Goal: Check status: Check status

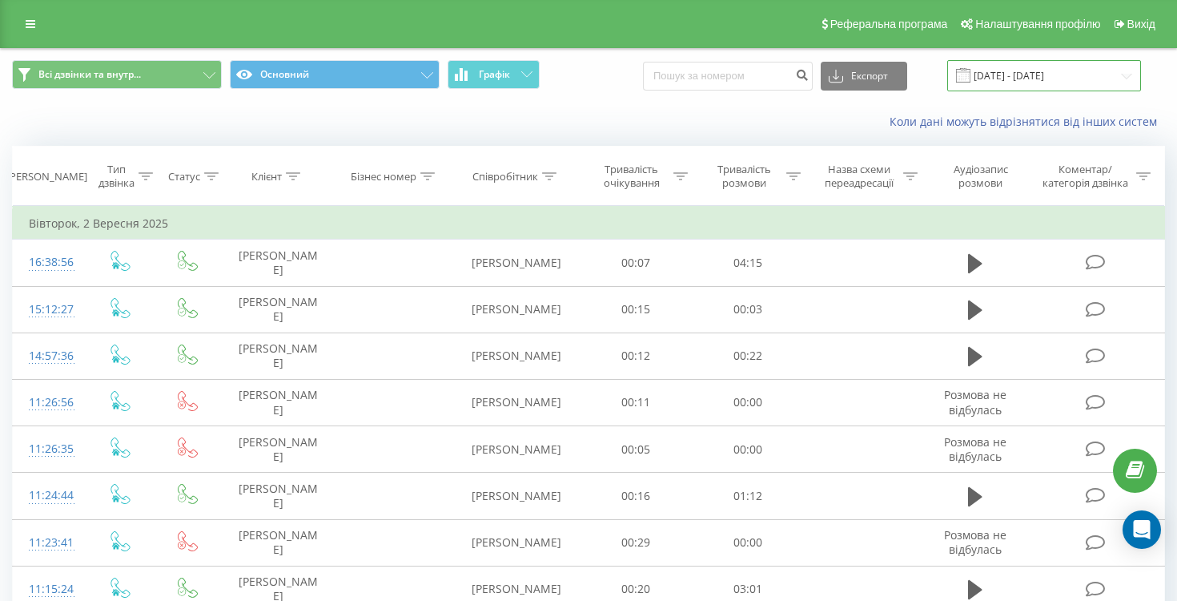
click at [999, 74] on input "[DATE] - [DATE]" at bounding box center [1045, 75] width 194 height 31
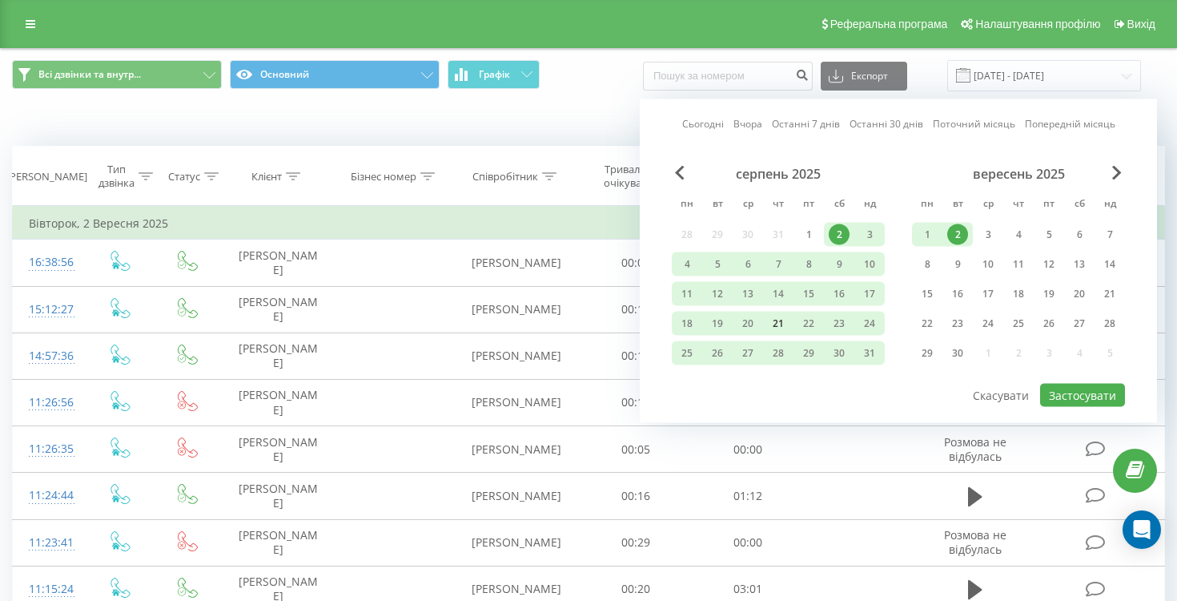
click at [776, 320] on div "21" at bounding box center [778, 323] width 21 height 21
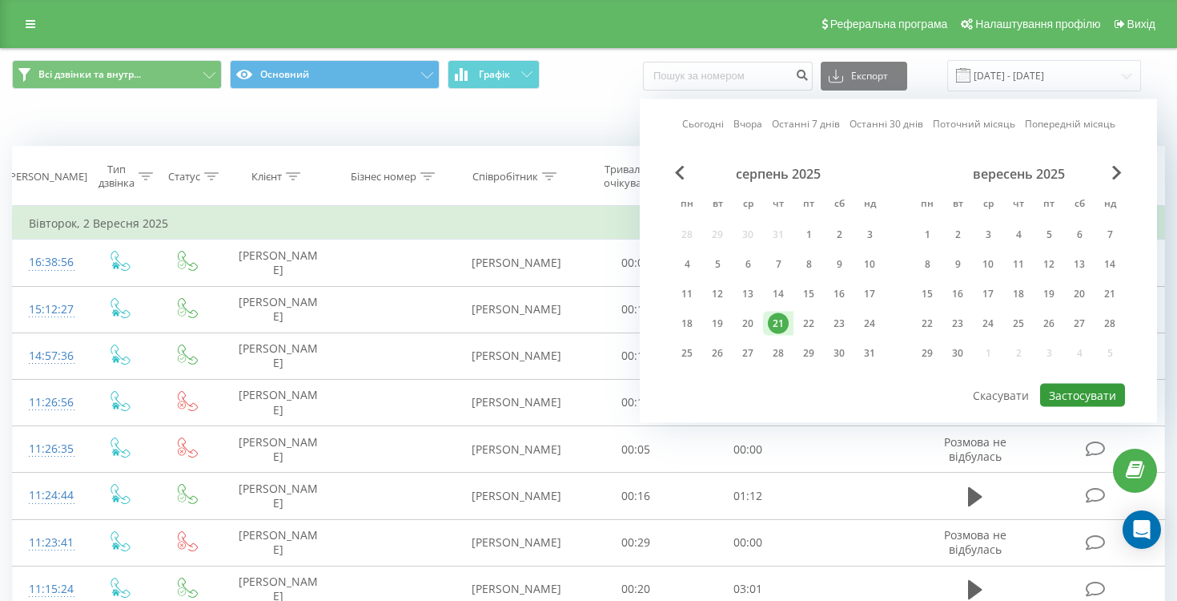
click at [1067, 395] on button "Застосувати" at bounding box center [1082, 395] width 85 height 23
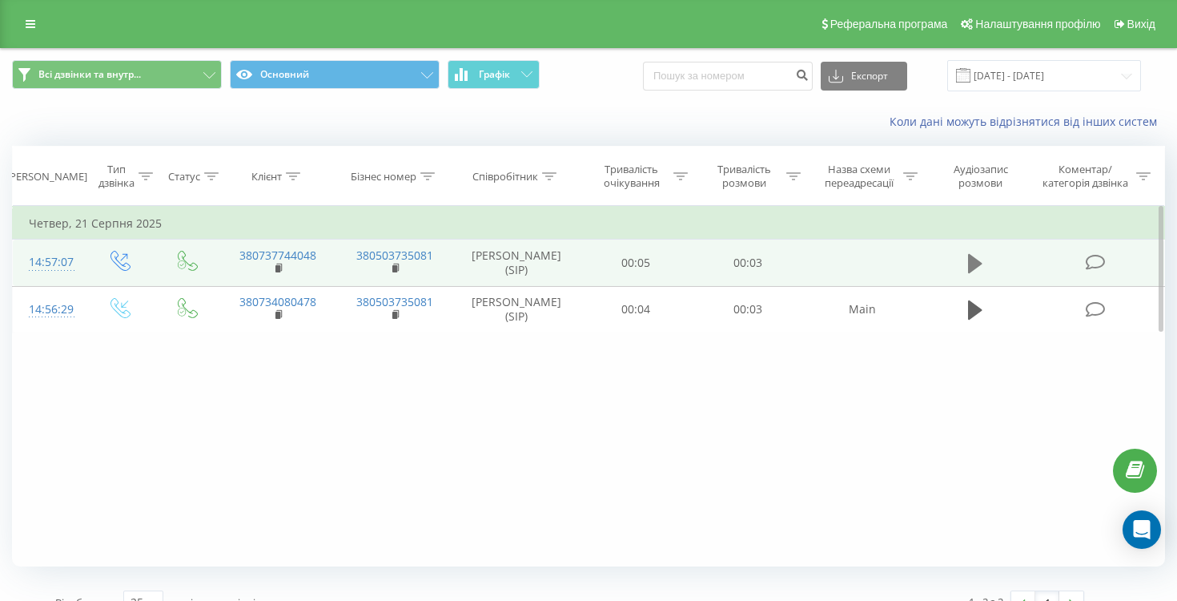
click at [974, 264] on icon at bounding box center [975, 263] width 14 height 19
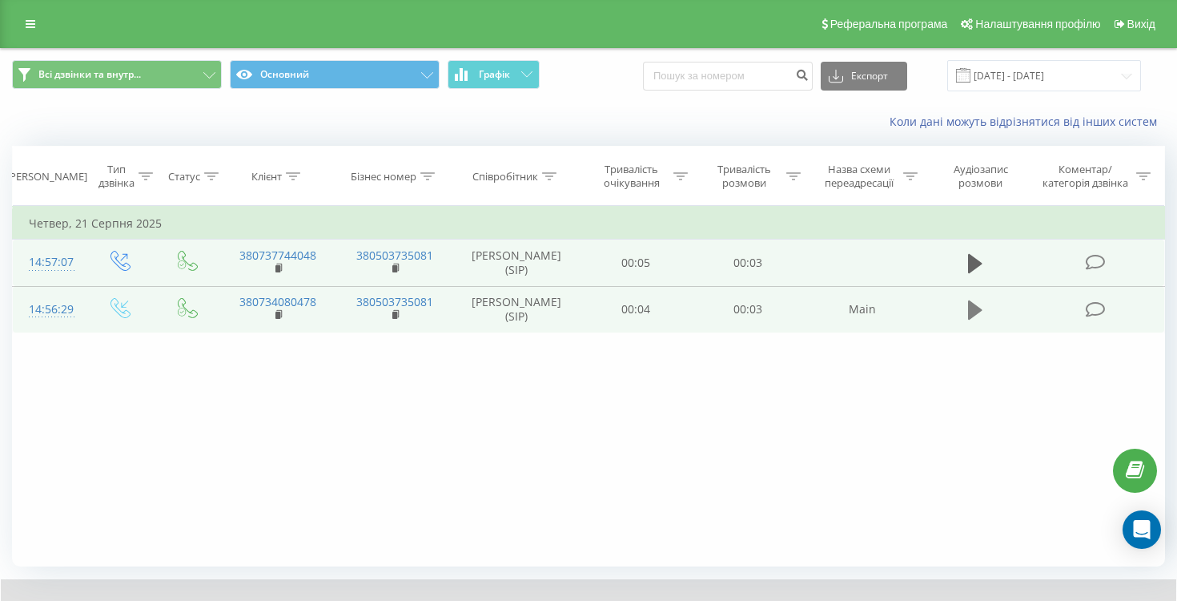
click at [975, 316] on icon at bounding box center [975, 310] width 14 height 22
click at [1027, 77] on input "[DATE] - [DATE]" at bounding box center [1045, 75] width 194 height 31
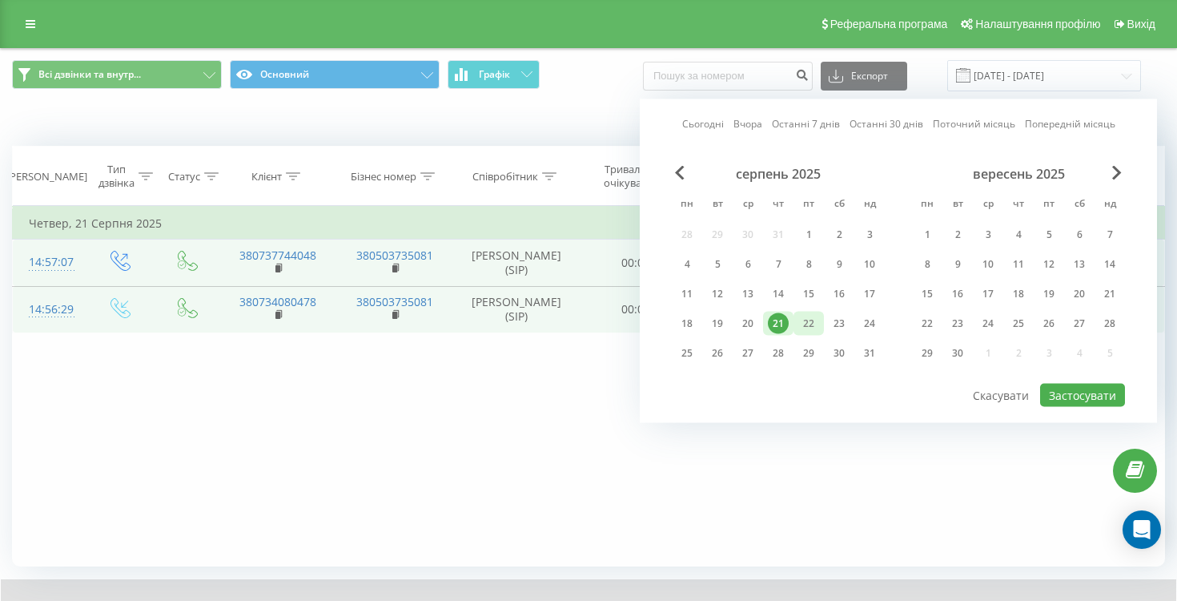
click at [809, 320] on div "22" at bounding box center [809, 323] width 21 height 21
click at [1097, 388] on button "Застосувати" at bounding box center [1082, 395] width 85 height 23
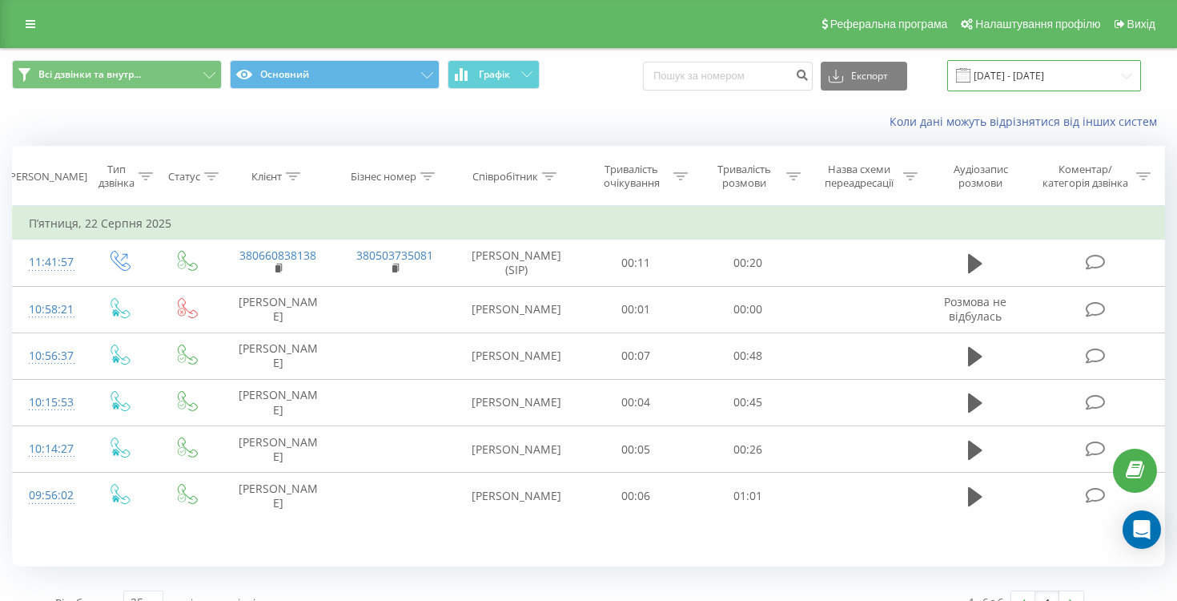
click at [1009, 78] on input "[DATE] - [DATE]" at bounding box center [1045, 75] width 194 height 31
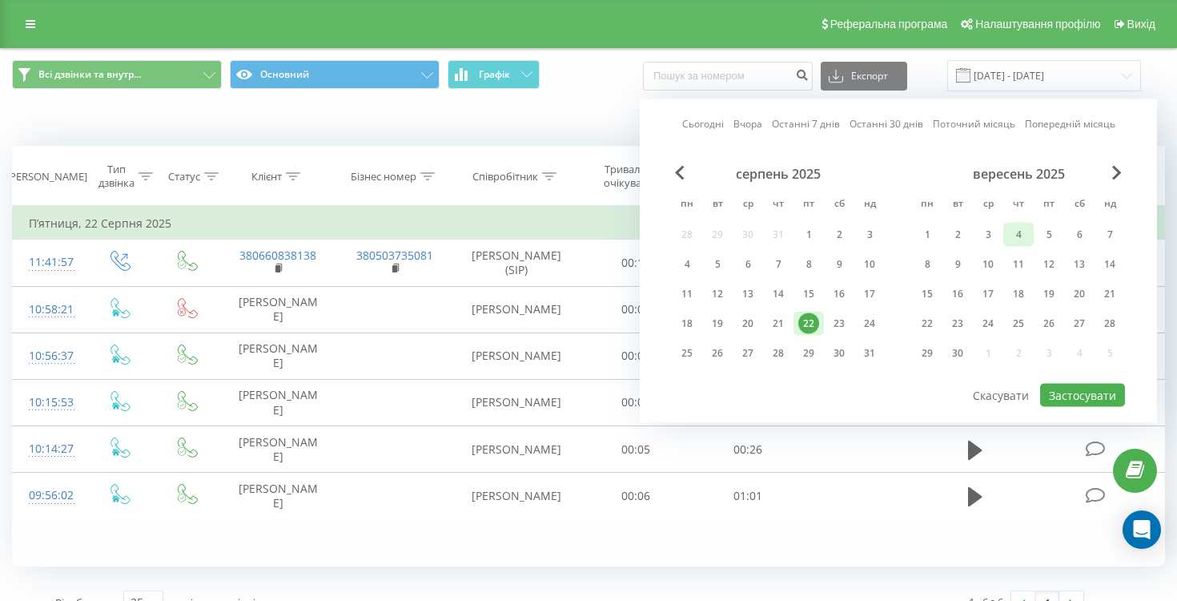
click at [1019, 231] on div "4" at bounding box center [1018, 234] width 21 height 21
click at [1081, 391] on button "Застосувати" at bounding box center [1082, 395] width 85 height 23
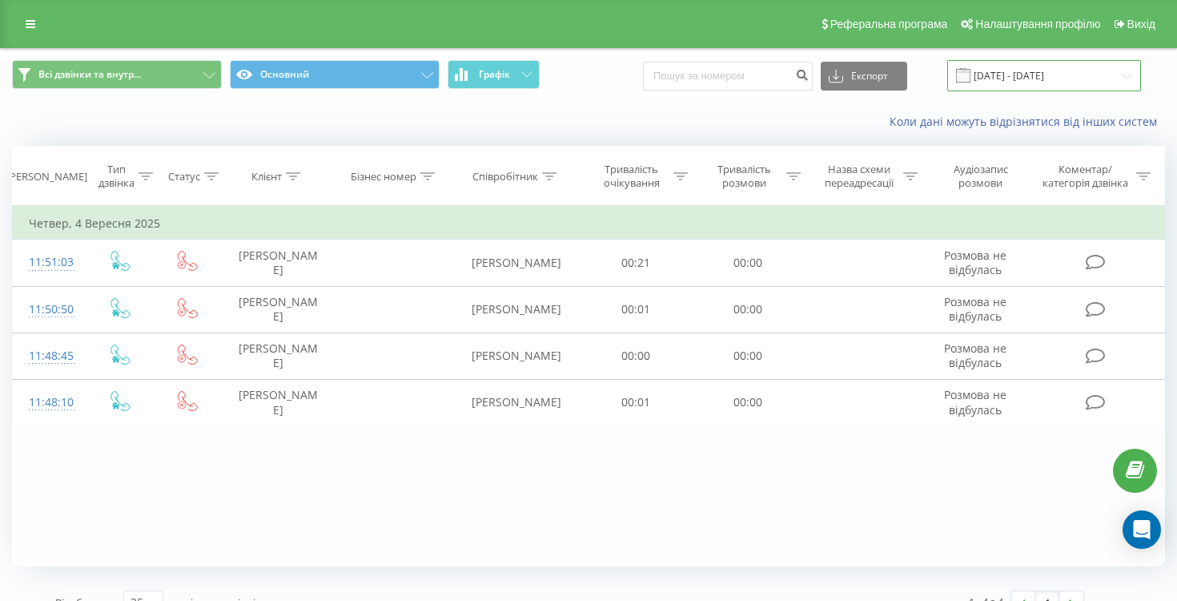
click at [1024, 76] on input "[DATE] - [DATE]" at bounding box center [1045, 75] width 194 height 31
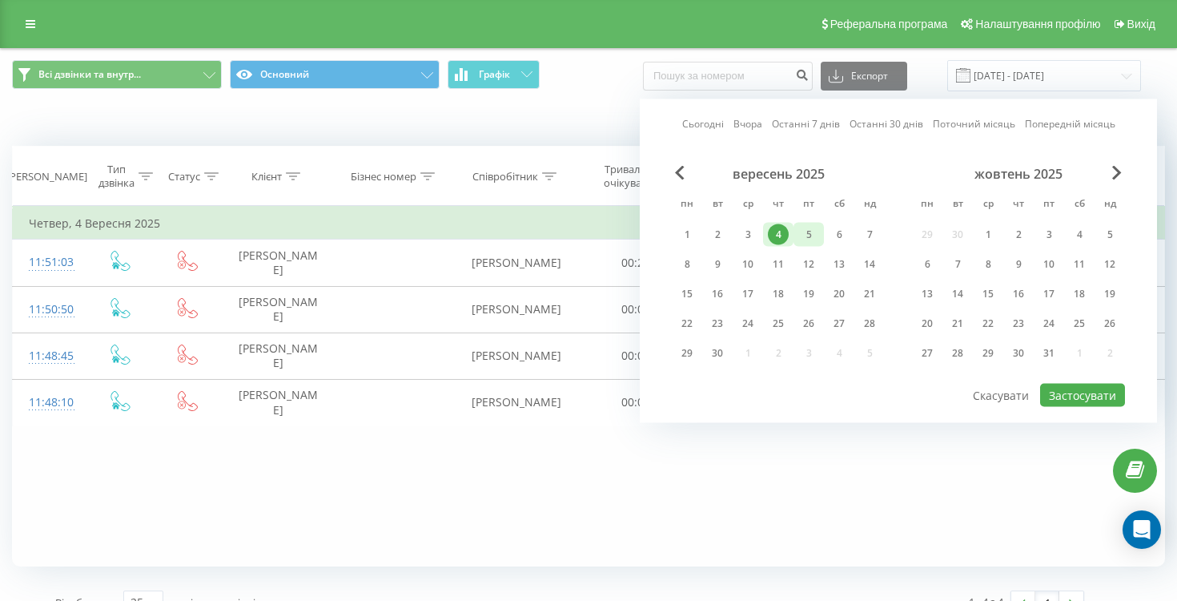
click at [805, 232] on div "5" at bounding box center [809, 234] width 21 height 21
click at [1063, 398] on button "Застосувати" at bounding box center [1082, 395] width 85 height 23
type input "[DATE] - [DATE]"
